Goal: Task Accomplishment & Management: Manage account settings

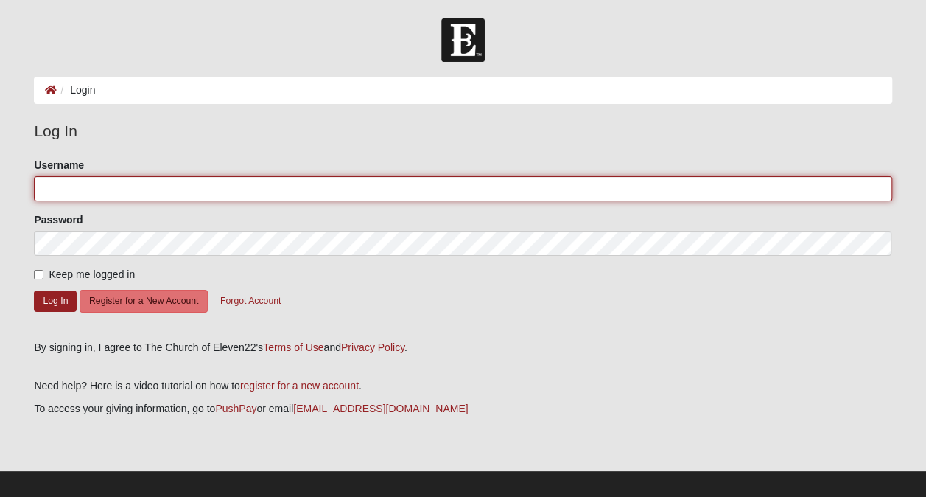
click at [104, 192] on input "Username" at bounding box center [463, 188] width 858 height 25
type input "[EMAIL_ADDRESS][DOMAIN_NAME]"
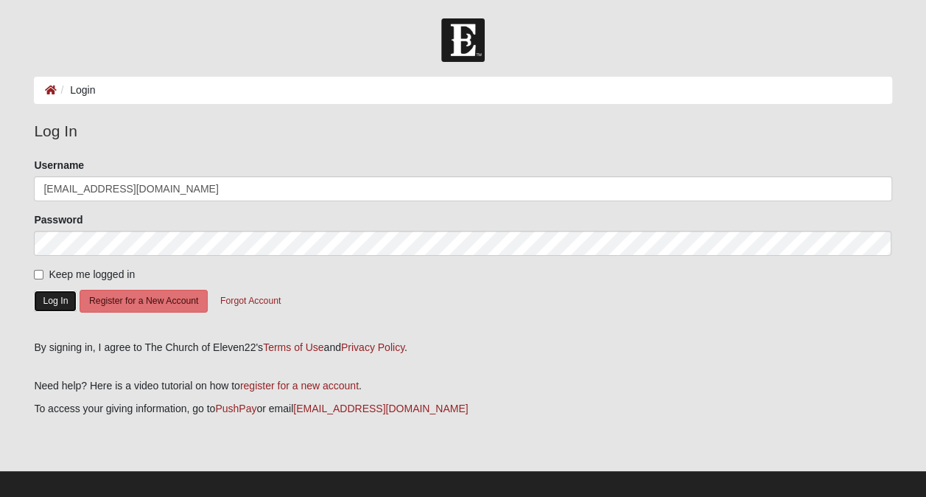
click at [57, 298] on button "Log In" at bounding box center [55, 300] width 43 height 21
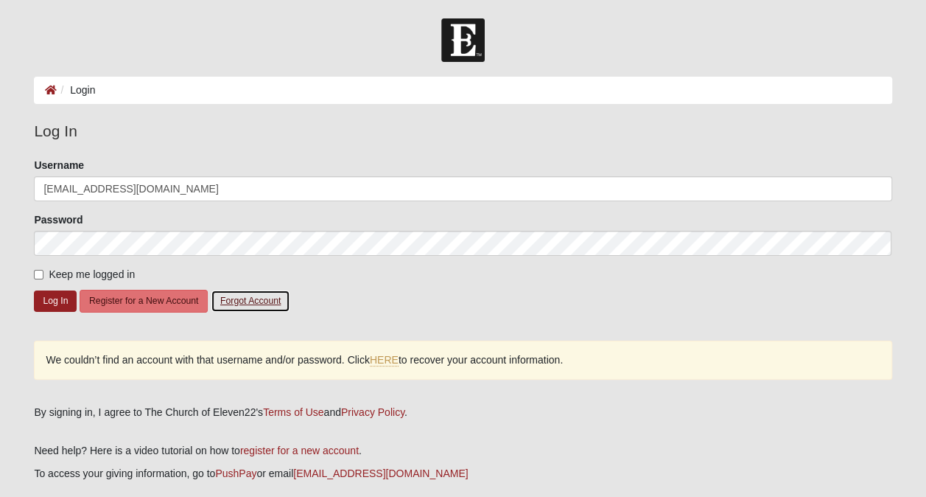
click at [246, 293] on button "Forgot Account" at bounding box center [251, 301] width 80 height 23
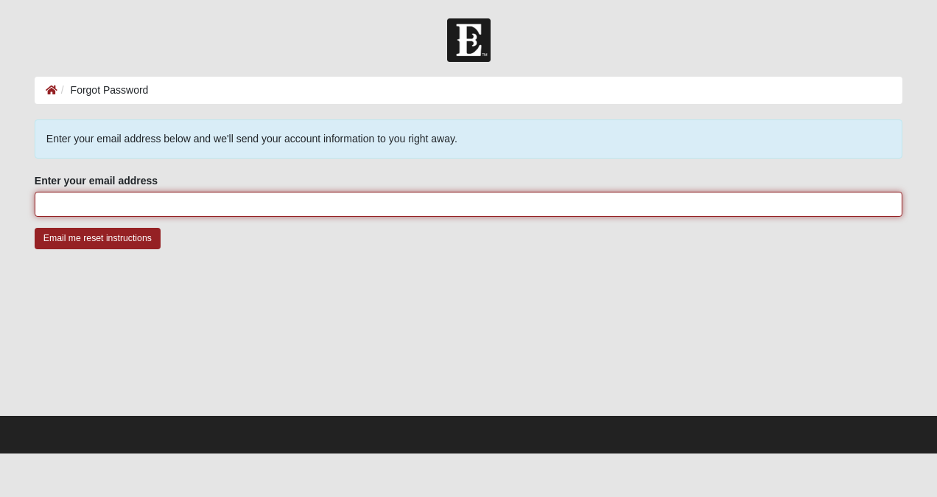
click at [299, 203] on input "Enter your email address" at bounding box center [469, 204] width 868 height 25
click at [299, 203] on input "ffrie" at bounding box center [469, 204] width 868 height 25
type input "[EMAIL_ADDRESS][DOMAIN_NAME]"
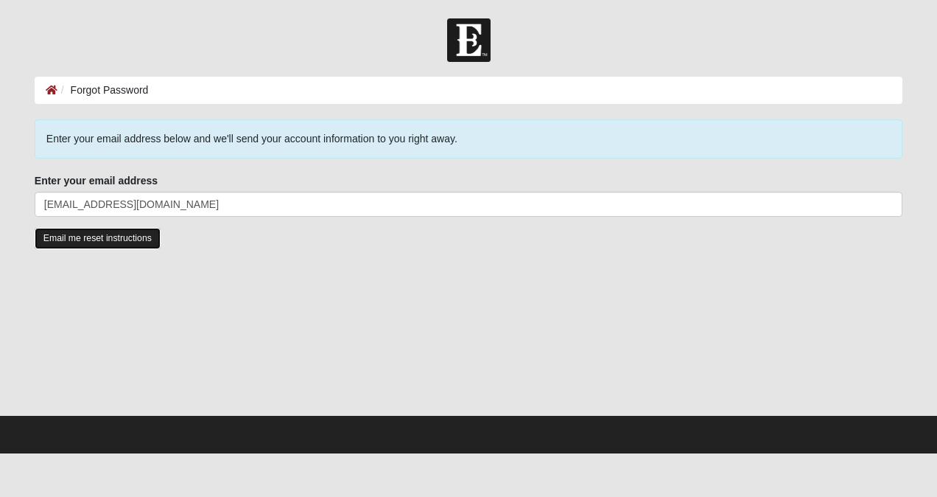
click at [126, 241] on input "Email me reset instructions" at bounding box center [98, 238] width 126 height 21
